Goal: Find contact information: Find contact information

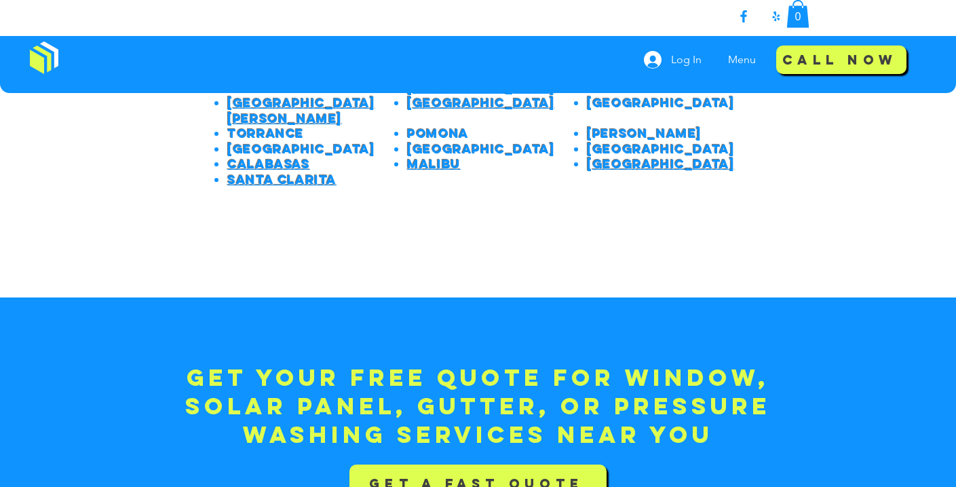
scroll to position [2754, 0]
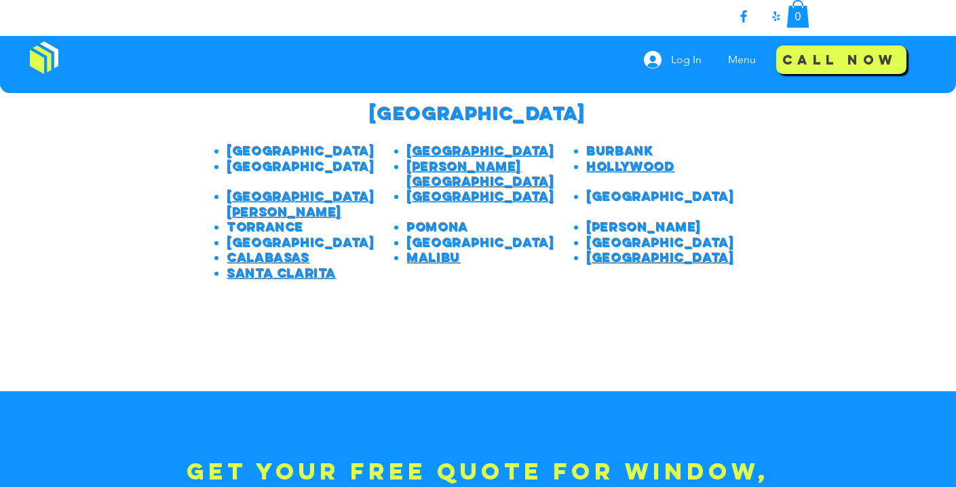
click at [616, 168] on span "Hollywood" at bounding box center [631, 167] width 88 height 16
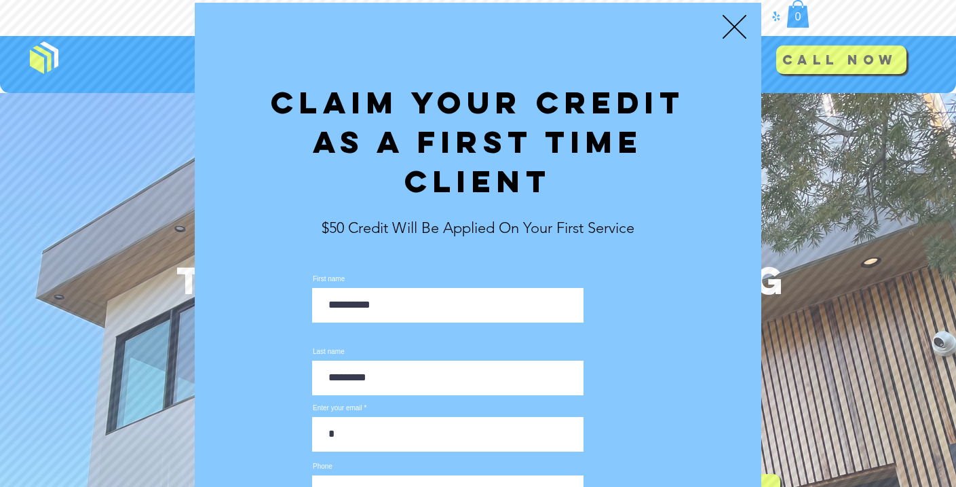
click at [740, 30] on icon "Back to site" at bounding box center [735, 27] width 24 height 24
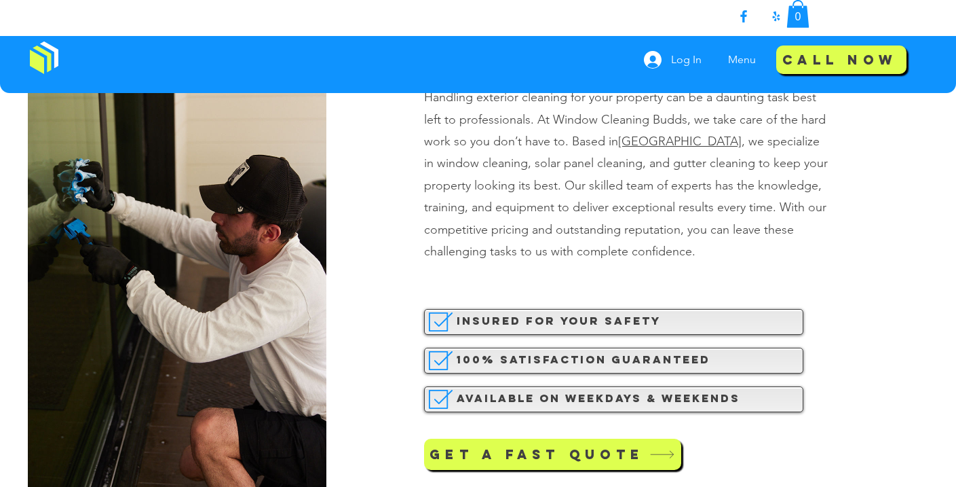
scroll to position [694, 0]
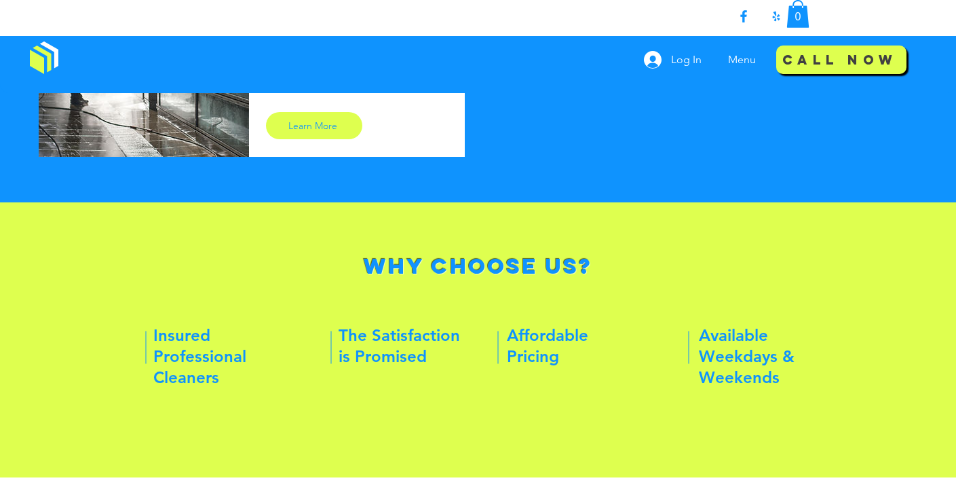
scroll to position [1240, 0]
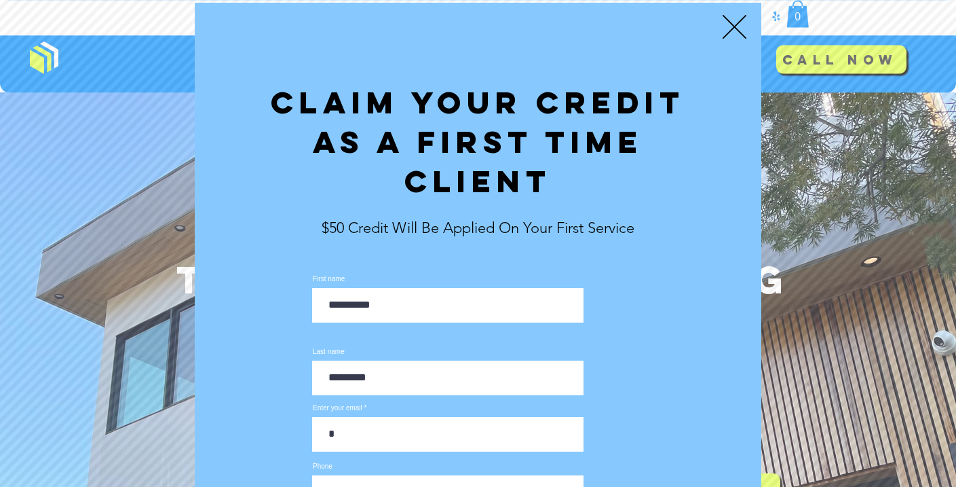
click at [732, 24] on icon "Back to site" at bounding box center [735, 27] width 24 height 24
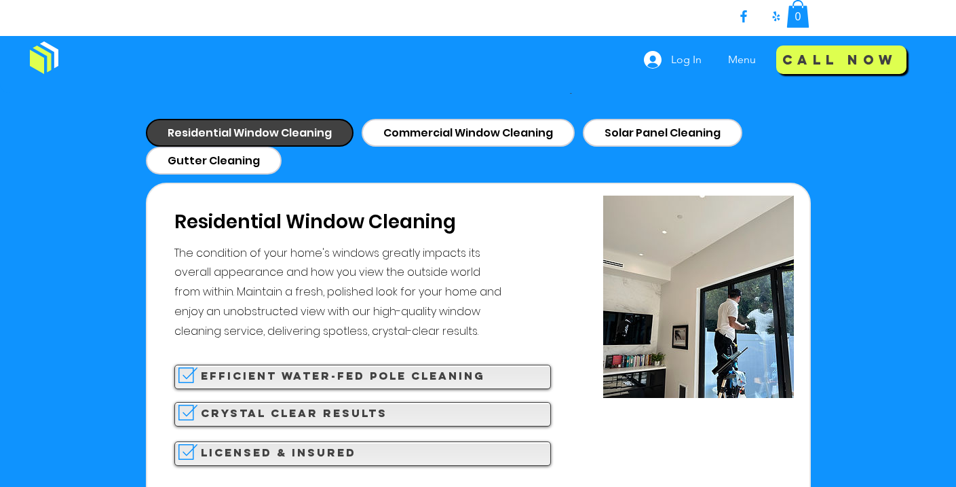
scroll to position [1292, 0]
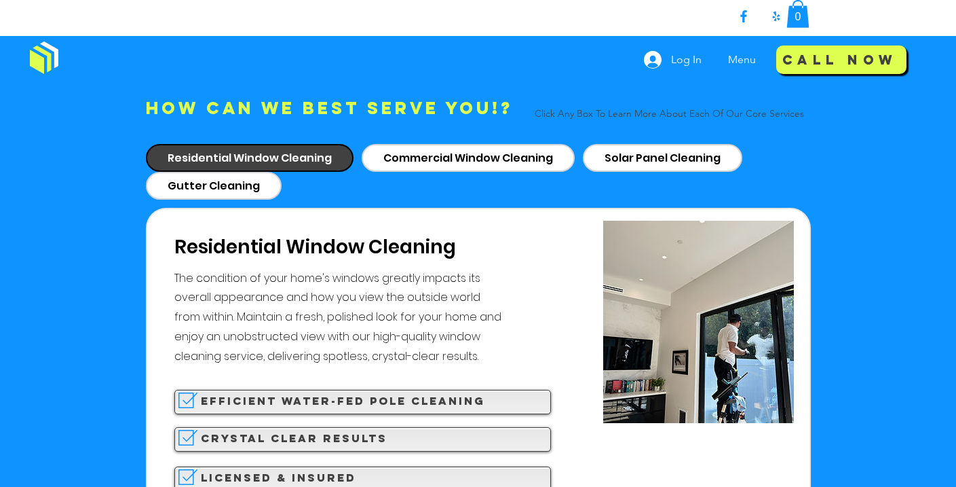
click at [394, 398] on span "Efficient Water-fed Pole cleaning" at bounding box center [343, 401] width 284 height 14
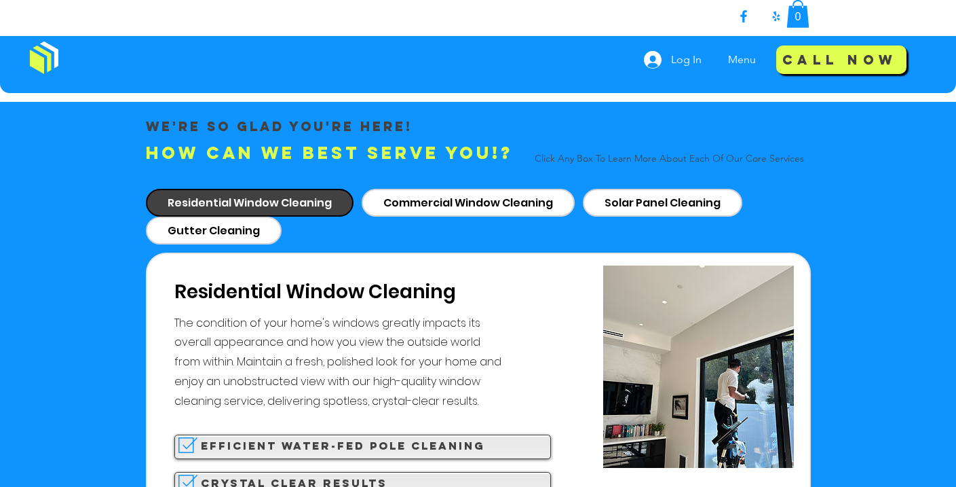
scroll to position [1219, 0]
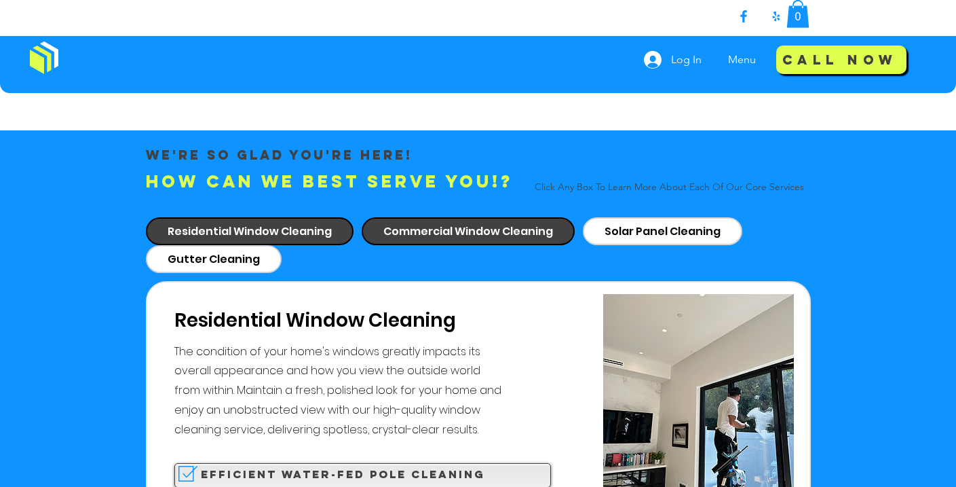
click at [447, 223] on span "Commercial Window Cleaning" at bounding box center [468, 231] width 170 height 17
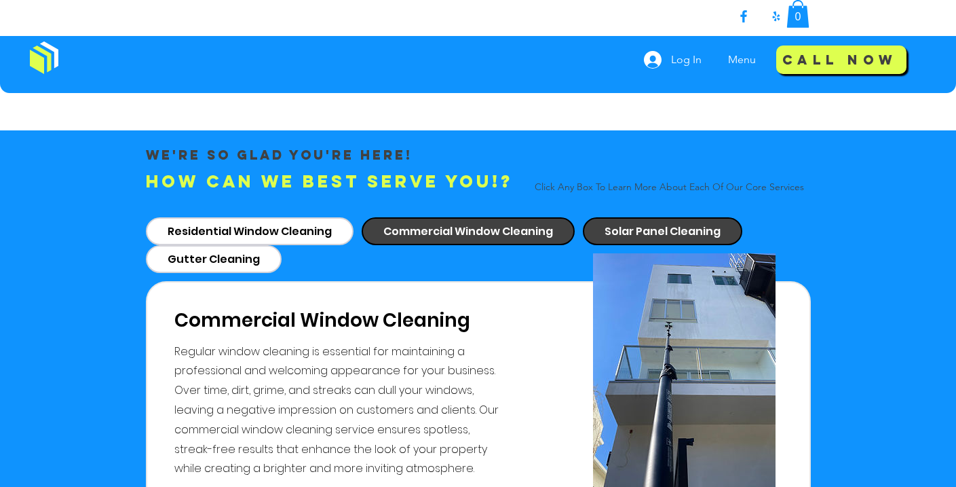
click at [597, 231] on div "Solar Panel Cleaning" at bounding box center [662, 231] width 159 height 28
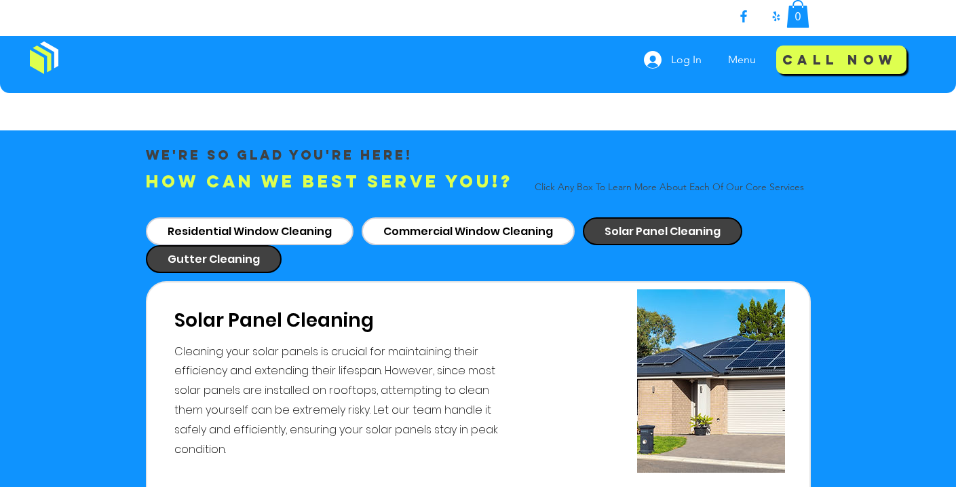
click at [201, 250] on span "Gutter Cleaning" at bounding box center [214, 258] width 92 height 17
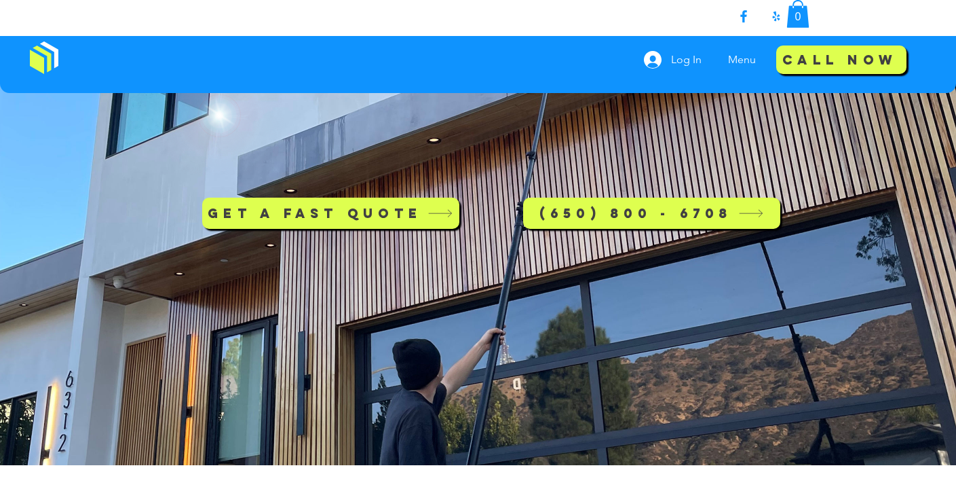
scroll to position [271, 0]
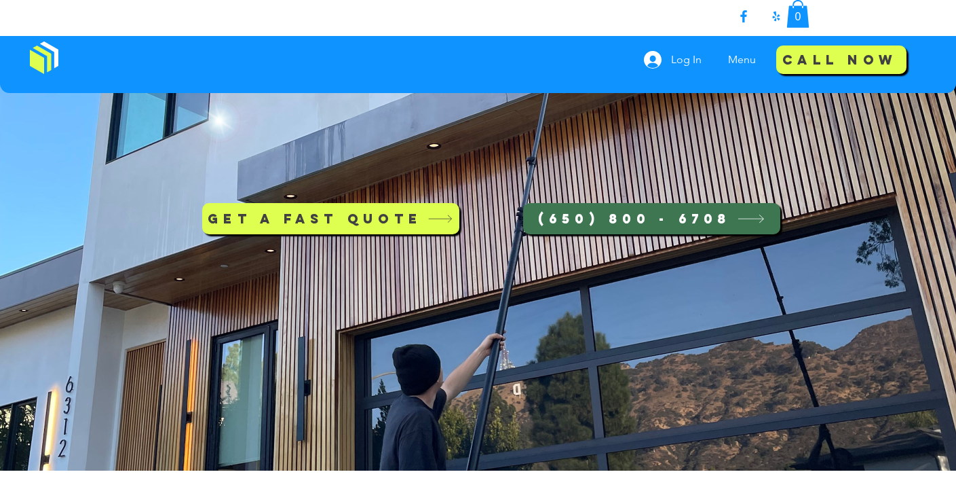
click at [622, 219] on span "(650) 800 - 6708" at bounding box center [634, 217] width 193 height 35
